Goal: Task Accomplishment & Management: Use online tool/utility

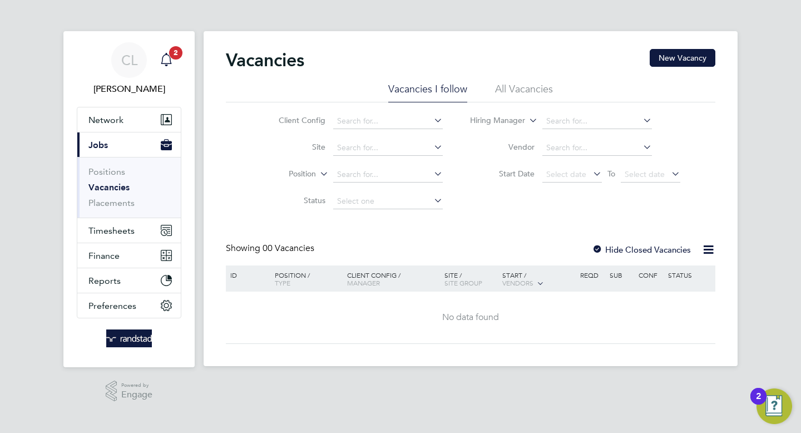
click at [172, 58] on span "2" at bounding box center [175, 52] width 13 height 13
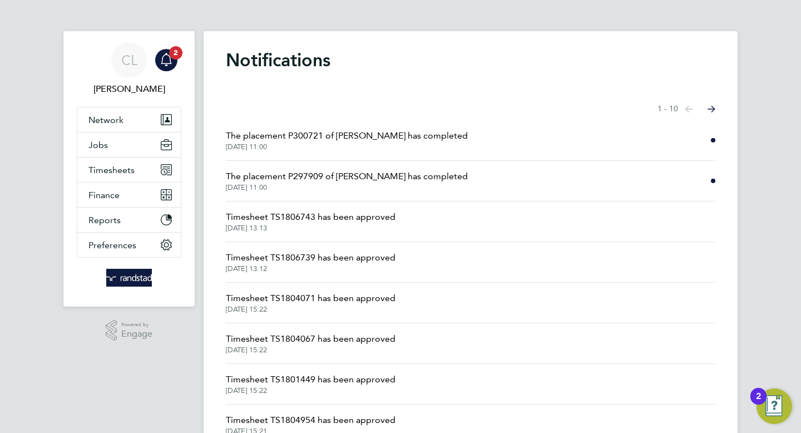
click at [299, 170] on span "The placement P297909 of [PERSON_NAME] has completed" at bounding box center [347, 176] width 242 height 13
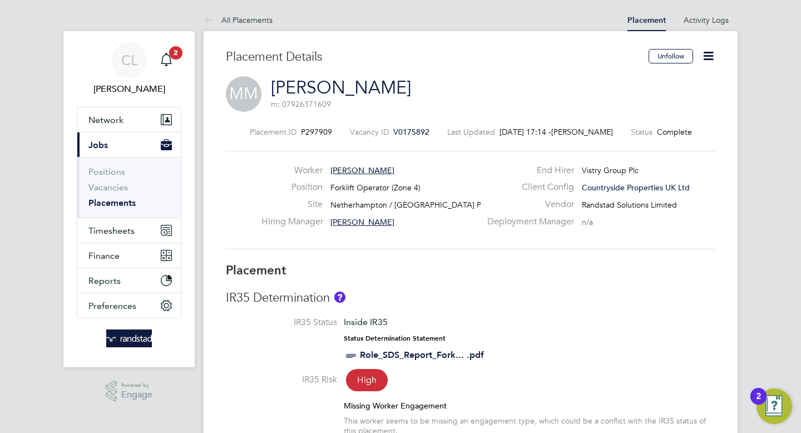
click at [182, 61] on app-nav-sections-wrapper "CL [PERSON_NAME] Notifications 2 Applications: Network Team Members Businesses …" at bounding box center [128, 199] width 131 height 336
click at [180, 61] on link "CL [PERSON_NAME]" at bounding box center [129, 68] width 105 height 53
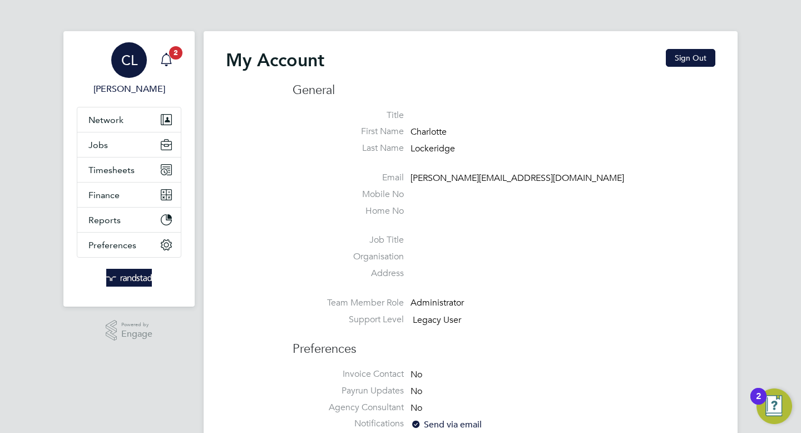
click at [176, 52] on span "2" at bounding box center [175, 52] width 13 height 13
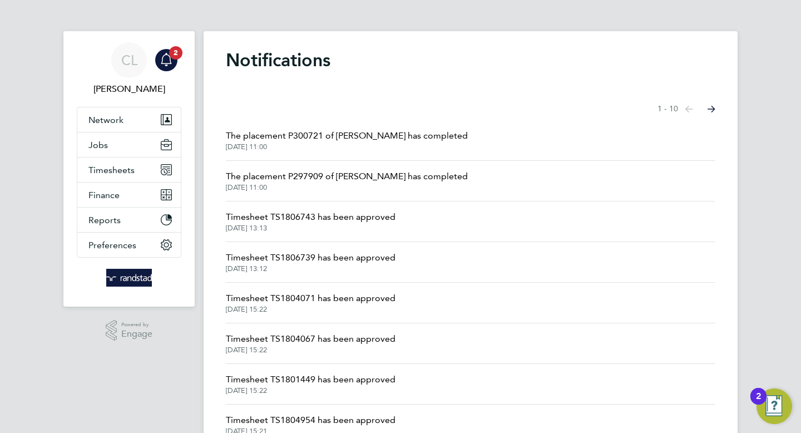
click at [286, 129] on li "The placement P300721 of [PERSON_NAME] has completed [DATE] 11:00" at bounding box center [471, 140] width 490 height 41
click at [264, 147] on span "[DATE] 11:00" at bounding box center [347, 146] width 242 height 9
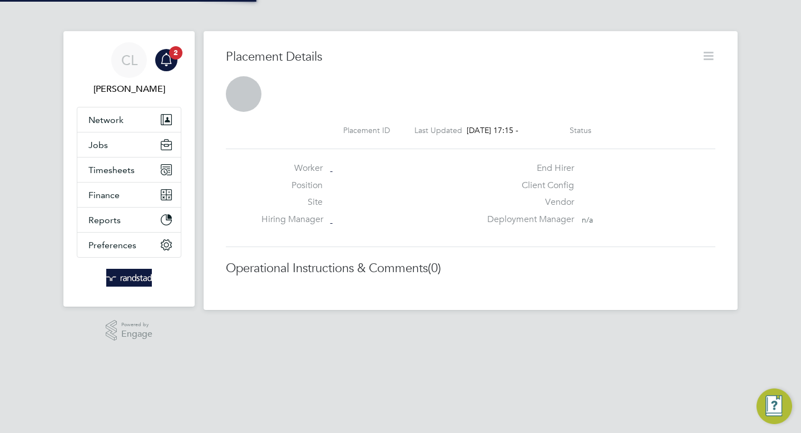
scroll to position [6, 6]
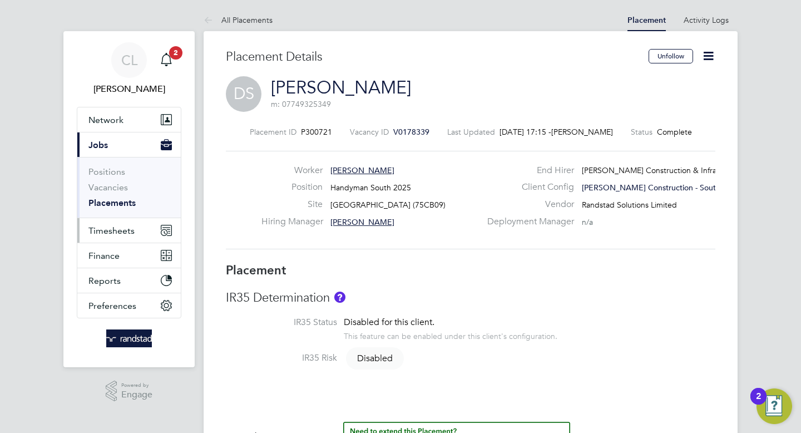
click at [116, 224] on button "Timesheets" at bounding box center [128, 230] width 103 height 24
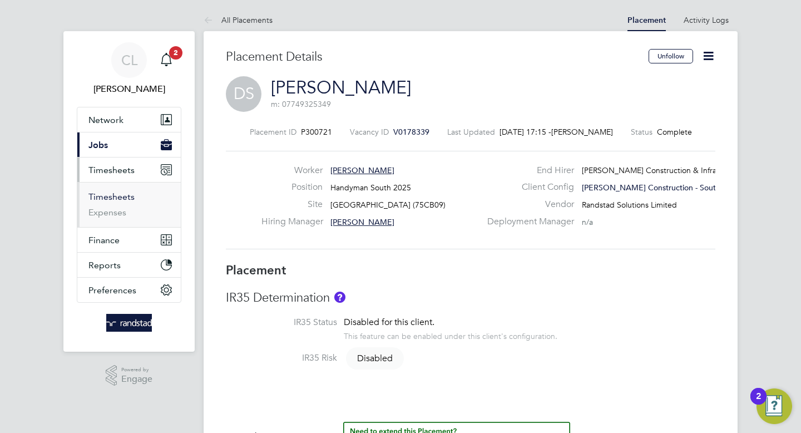
click at [125, 196] on link "Timesheets" at bounding box center [111, 196] width 46 height 11
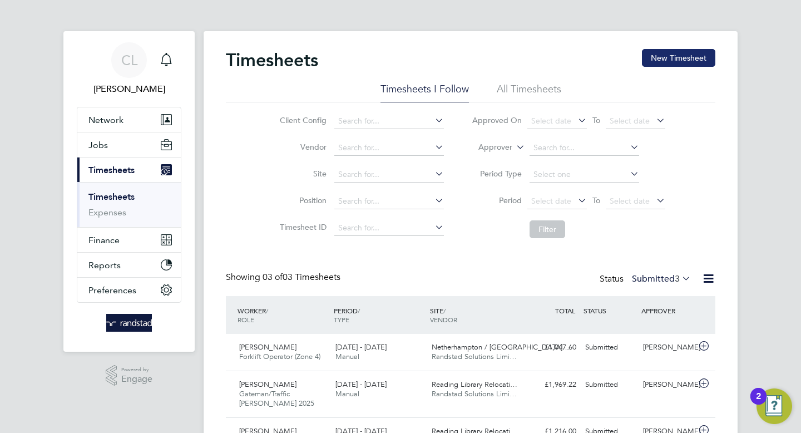
click at [669, 64] on button "New Timesheet" at bounding box center [678, 58] width 73 height 18
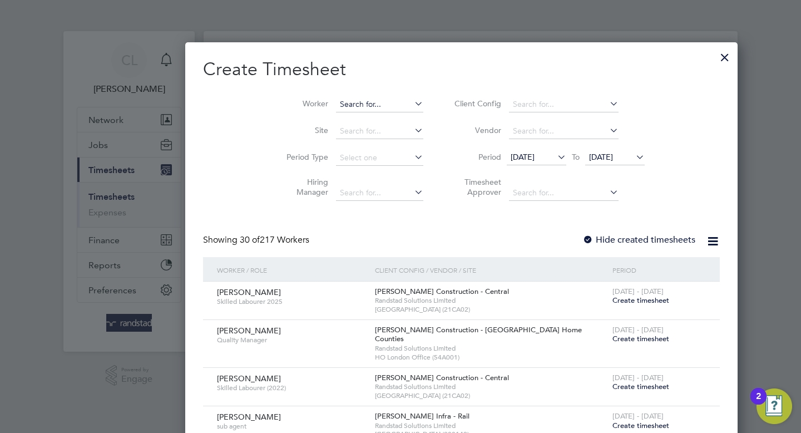
click at [336, 104] on input at bounding box center [379, 105] width 87 height 16
click at [343, 119] on b "[PERSON_NAME]" at bounding box center [375, 119] width 65 height 9
type input "[PERSON_NAME]"
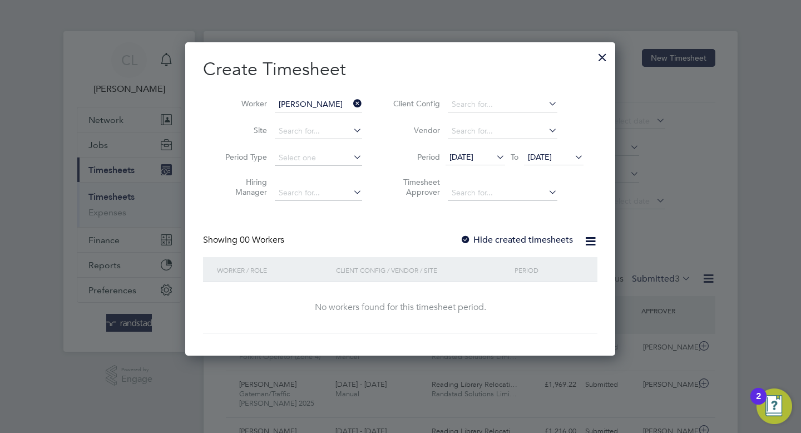
click at [470, 239] on div at bounding box center [465, 240] width 11 height 11
click at [552, 156] on span "[DATE]" at bounding box center [540, 157] width 24 height 10
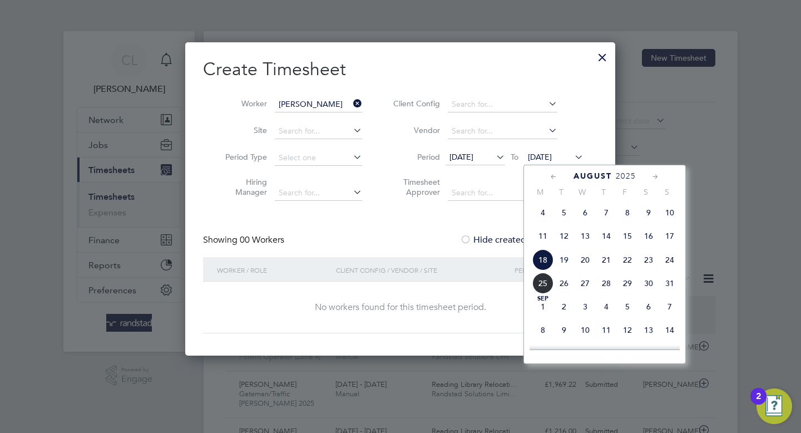
click at [564, 304] on span "2" at bounding box center [564, 306] width 21 height 21
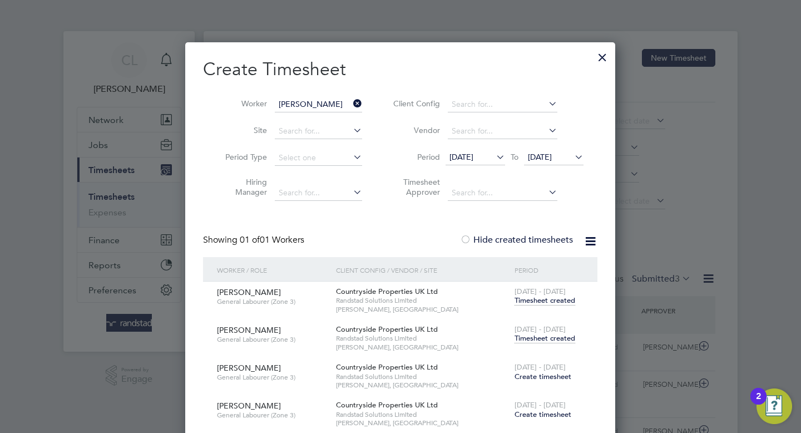
click at [545, 338] on span "Timesheet created" at bounding box center [545, 338] width 61 height 10
